Goal: Task Accomplishment & Management: Use online tool/utility

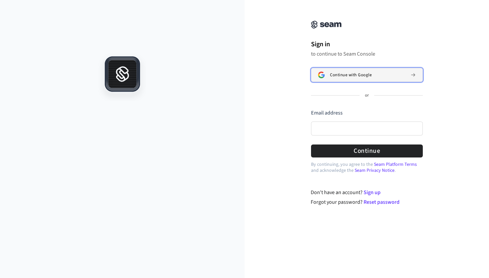
click at [368, 73] on span "Continue with Google" at bounding box center [351, 74] width 42 height 5
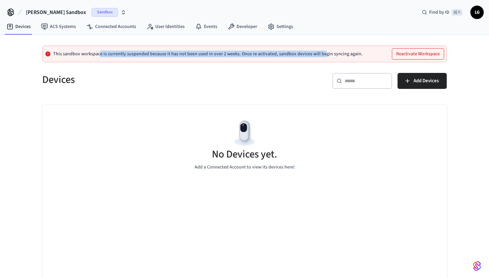
drag, startPoint x: 111, startPoint y: 55, endPoint x: 322, endPoint y: 55, distance: 211.2
click at [323, 55] on p "This sandbox workspace is currently suspended because it has not been used in o…" at bounding box center [207, 53] width 309 height 5
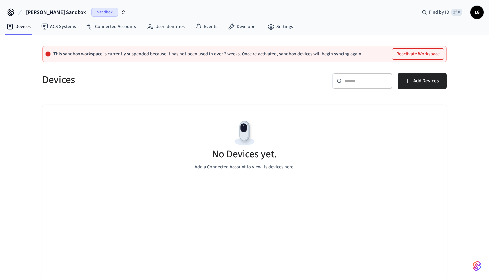
click at [114, 51] on p "This sandbox workspace is currently suspended because it has not been used in o…" at bounding box center [207, 53] width 309 height 5
drag, startPoint x: 115, startPoint y: 55, endPoint x: 260, endPoint y: 55, distance: 145.0
click at [260, 55] on p "This sandbox workspace is currently suspended because it has not been used in o…" at bounding box center [207, 53] width 309 height 5
click at [428, 55] on button "Reactivate Workspace" at bounding box center [418, 54] width 52 height 11
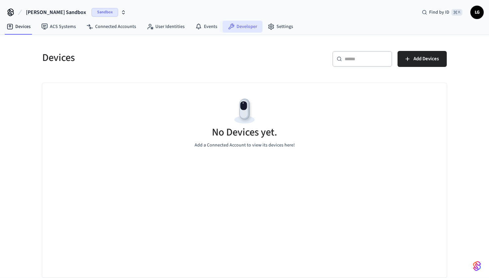
click at [245, 29] on link "Developer" at bounding box center [243, 27] width 40 height 12
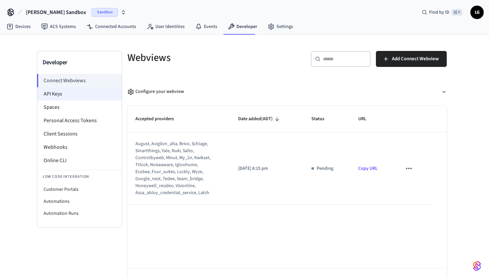
click at [73, 89] on li "API Keys" at bounding box center [79, 93] width 84 height 13
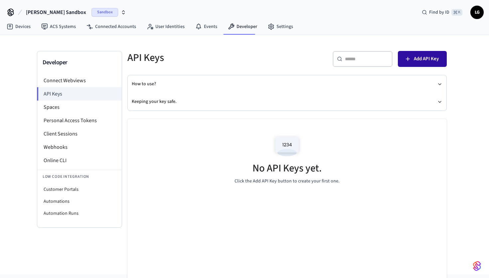
click at [417, 58] on span "Add API Key" at bounding box center [426, 59] width 25 height 9
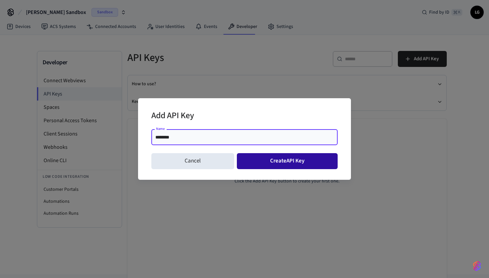
type input "********"
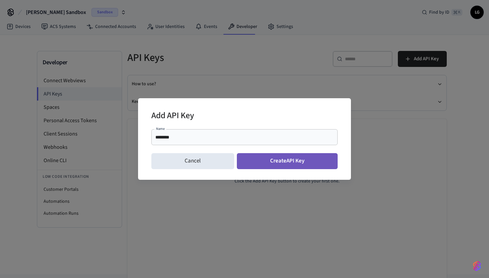
click at [277, 163] on button "Create API Key" at bounding box center [287, 161] width 101 height 16
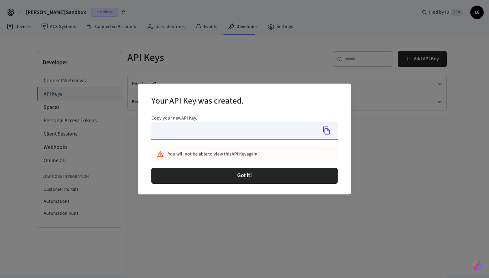
type input "**********"
click at [325, 130] on icon "Copy" at bounding box center [326, 130] width 7 height 8
click at [328, 133] on icon "Copy" at bounding box center [326, 130] width 9 height 9
